Goal: Navigation & Orientation: Find specific page/section

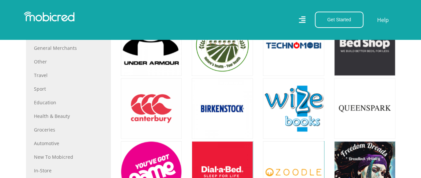
scroll to position [344, 0]
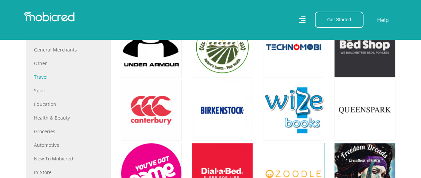
click at [39, 74] on link "Travel" at bounding box center [68, 77] width 69 height 7
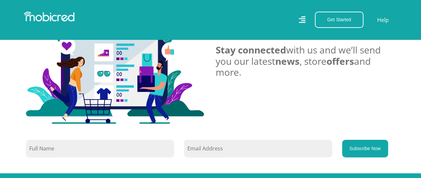
scroll to position [1038, 0]
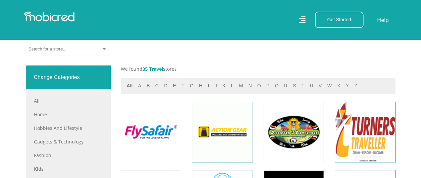
scroll to position [260, 0]
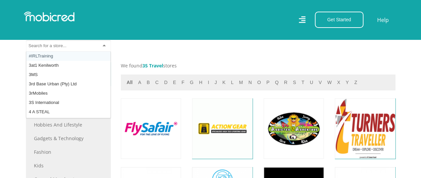
click at [64, 46] on input "select-one" at bounding box center [48, 46] width 38 height 6
click at [76, 123] on link "Hobbies and Lifestyle" at bounding box center [68, 125] width 69 height 7
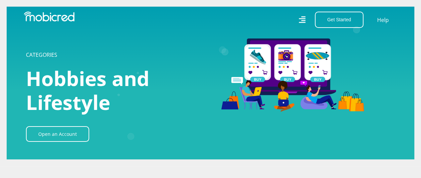
drag, startPoint x: 425, startPoint y: 9, endPoint x: 405, endPoint y: -21, distance: 36.7
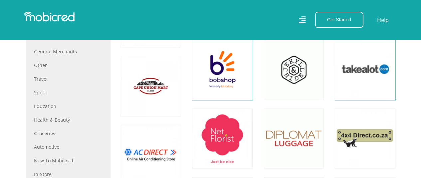
scroll to position [397, 0]
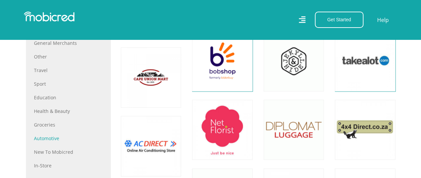
click at [52, 139] on link "Automotive" at bounding box center [68, 138] width 69 height 7
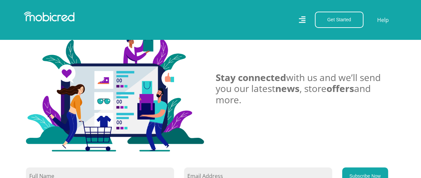
scroll to position [1452, 0]
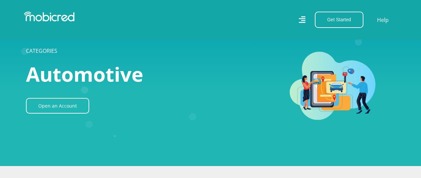
scroll to position [1452, 0]
